Goal: Task Accomplishment & Management: Use online tool/utility

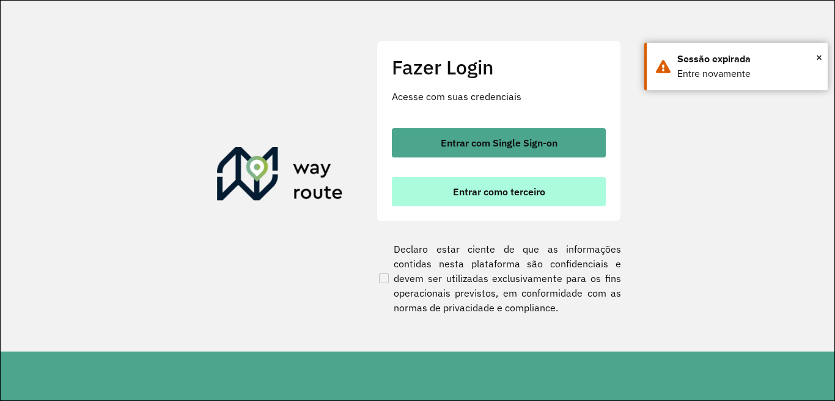
click at [566, 193] on button "Entrar como terceiro" at bounding box center [499, 191] width 214 height 29
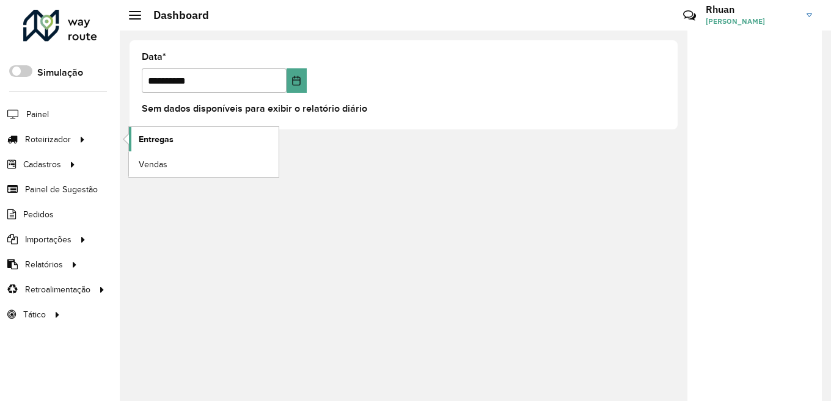
click at [162, 137] on span "Entregas" at bounding box center [156, 139] width 35 height 13
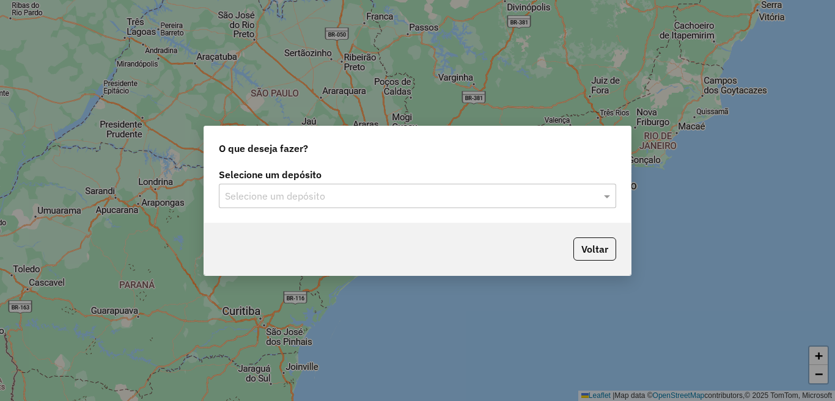
click at [442, 202] on input "text" at bounding box center [405, 196] width 361 height 15
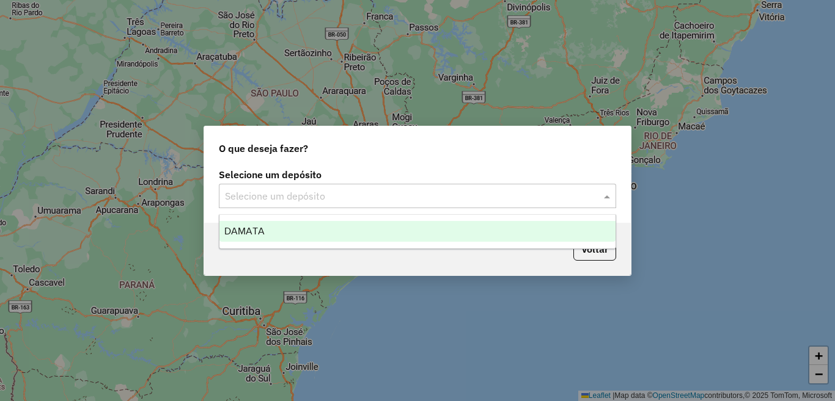
click at [290, 228] on div "DAMATA" at bounding box center [417, 231] width 396 height 21
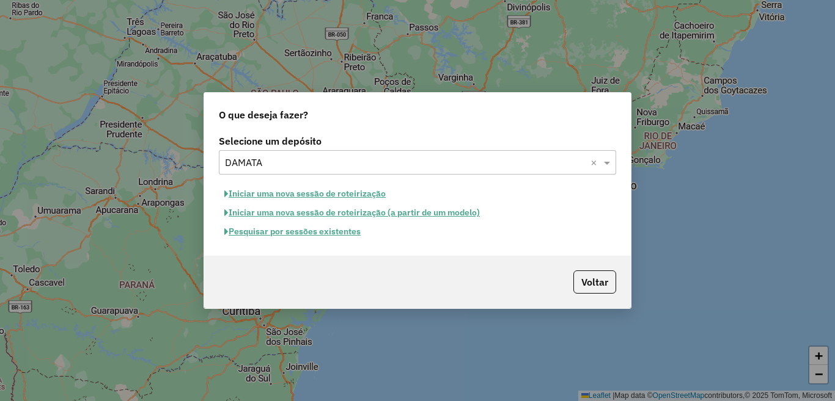
click at [291, 234] on button "Pesquisar por sessões existentes" at bounding box center [292, 231] width 147 height 19
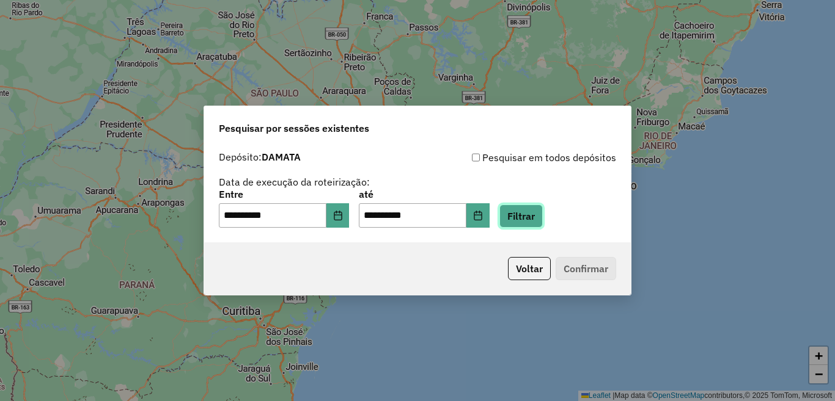
click at [543, 222] on button "Filtrar" at bounding box center [520, 216] width 43 height 23
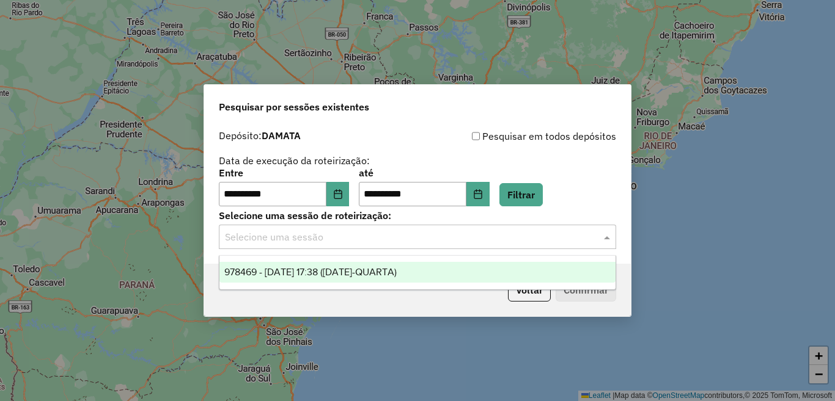
click at [348, 241] on input "text" at bounding box center [405, 237] width 361 height 15
click at [348, 268] on span "978469 - [DATE] 17:38 ([DATE]-QUARTA)" at bounding box center [310, 272] width 172 height 10
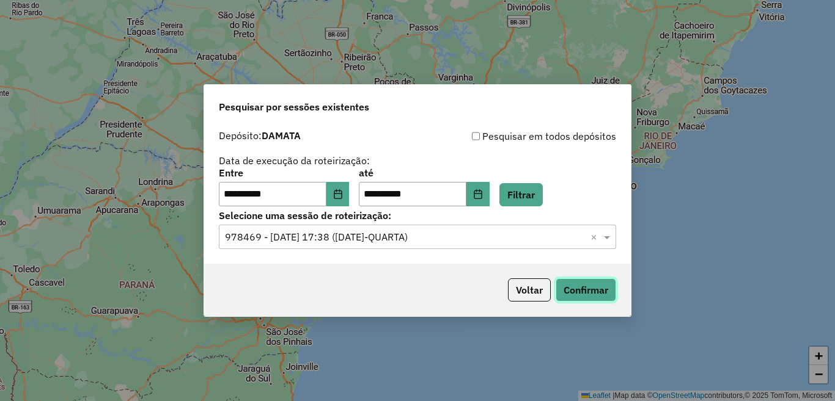
click at [596, 291] on button "Confirmar" at bounding box center [585, 290] width 60 height 23
